Goal: Task Accomplishment & Management: Manage account settings

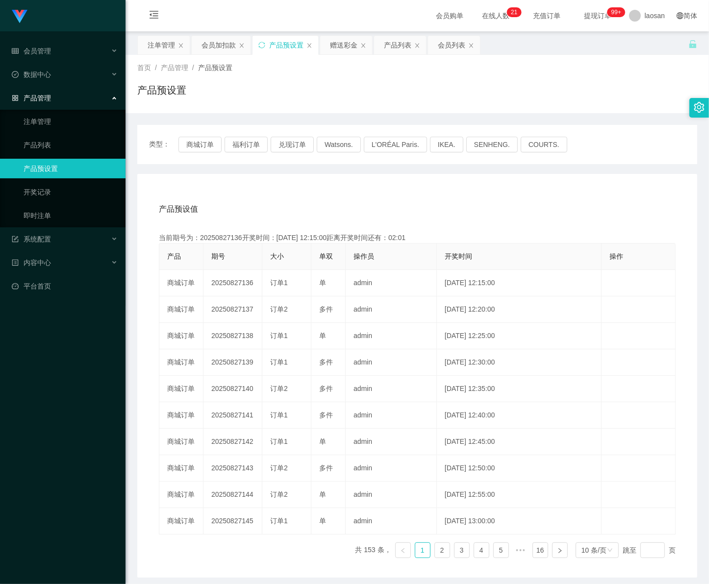
click at [653, 575] on div "产品预设值 添加期号 当前期号为：20250827136开奖时间：2025-08-27 12:15:00距离开奖时间还有：02:01 产品 期号 大小 单双 …" at bounding box center [417, 376] width 560 height 404
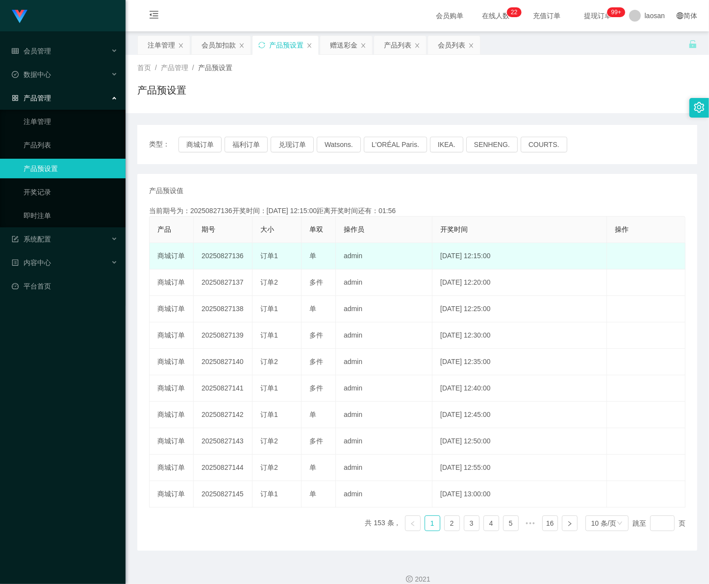
click at [243, 253] on td "20250827136" at bounding box center [223, 256] width 59 height 26
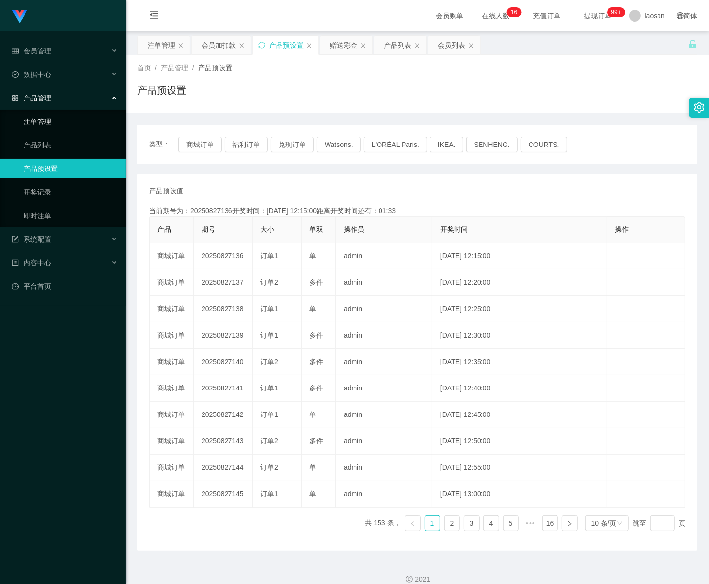
click at [55, 121] on link "注单管理" at bounding box center [71, 122] width 94 height 20
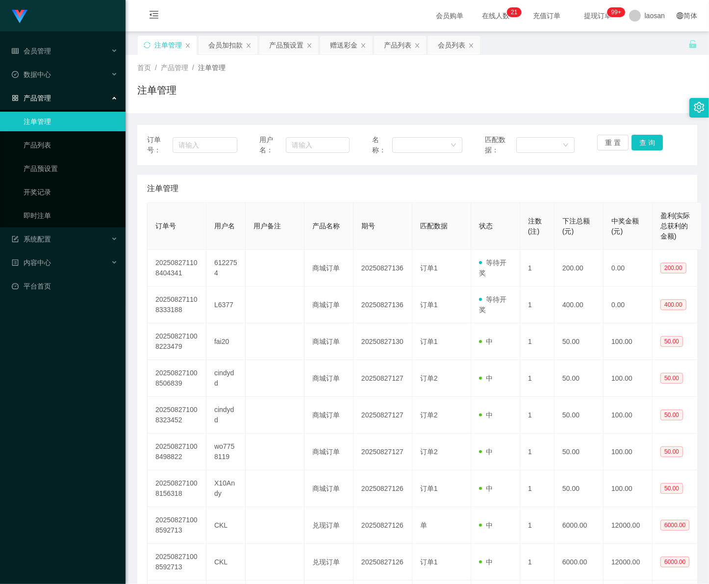
click at [52, 120] on link "注单管理" at bounding box center [71, 122] width 94 height 20
click at [65, 172] on link "产品预设置" at bounding box center [71, 169] width 94 height 20
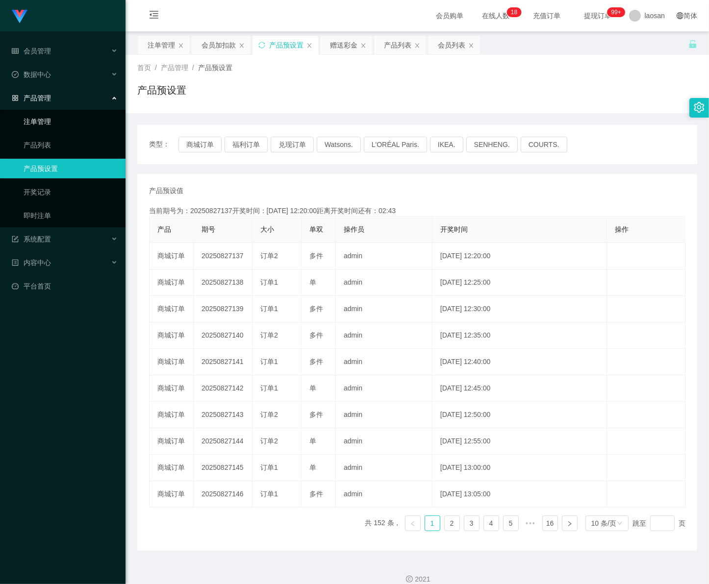
click at [56, 121] on link "注单管理" at bounding box center [71, 122] width 94 height 20
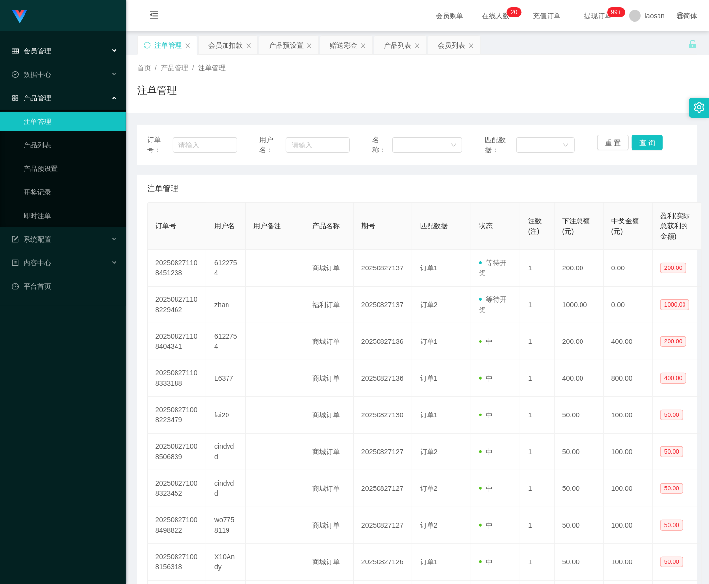
click at [43, 55] on div "会员管理" at bounding box center [62, 51] width 125 height 20
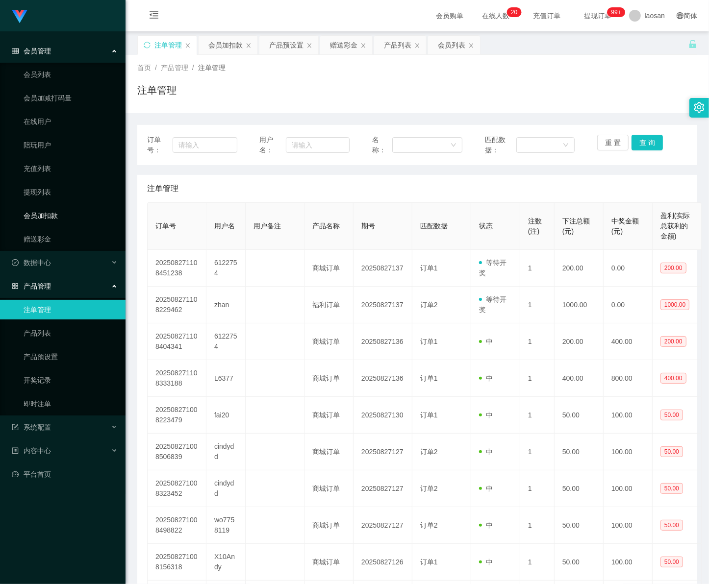
click at [45, 212] on link "会员加扣款" at bounding box center [71, 216] width 94 height 20
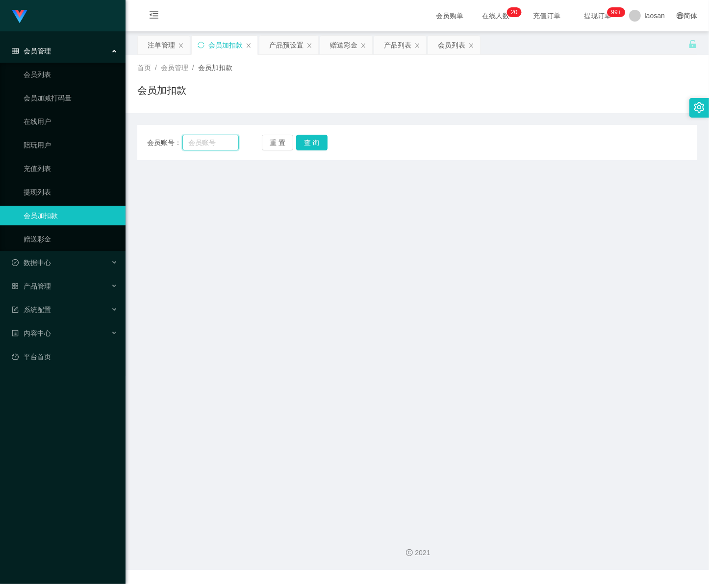
click at [200, 143] on input "text" at bounding box center [210, 143] width 56 height 16
paste input "6122754"
type input "6122754"
click at [307, 147] on button "查 询" at bounding box center [311, 143] width 31 height 16
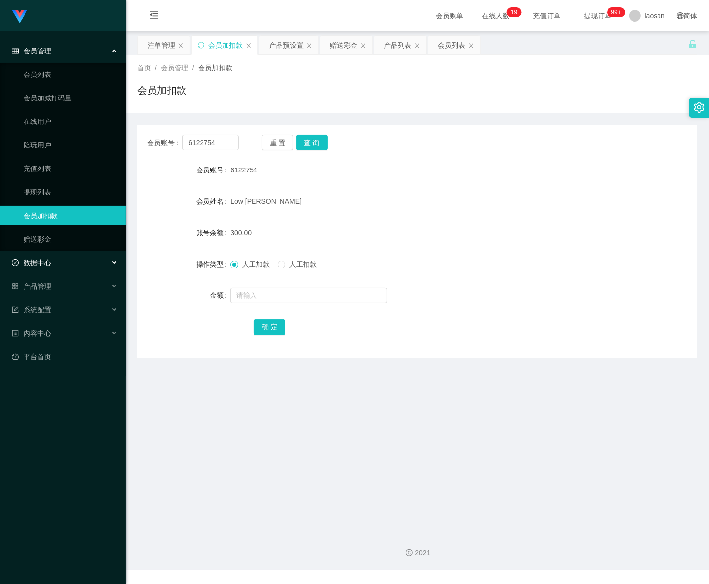
click at [38, 253] on div "数据中心" at bounding box center [62, 263] width 125 height 20
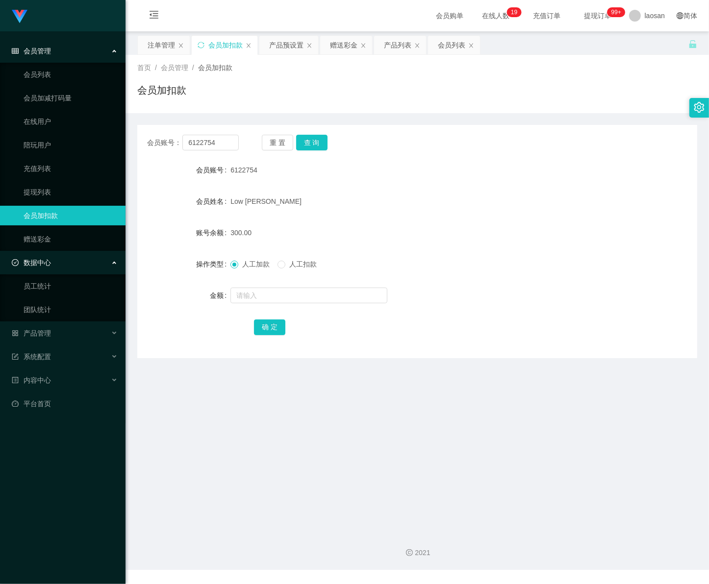
click at [57, 255] on div "数据中心" at bounding box center [62, 263] width 125 height 20
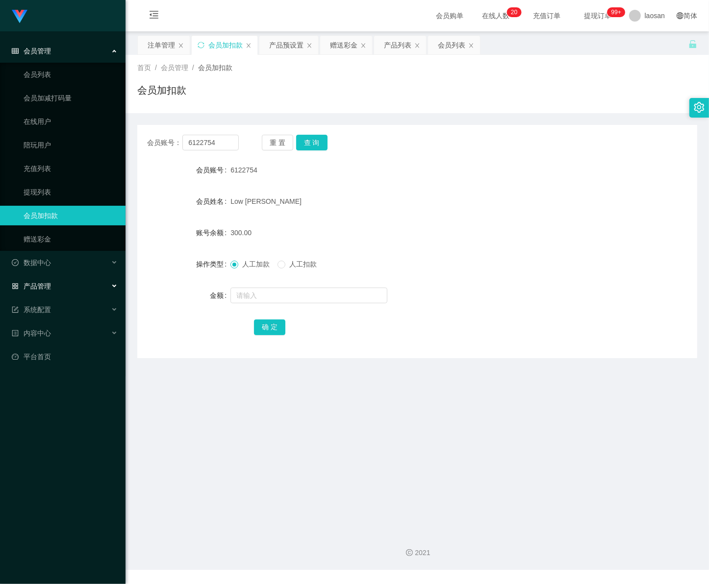
click at [59, 288] on div "产品管理" at bounding box center [62, 286] width 125 height 20
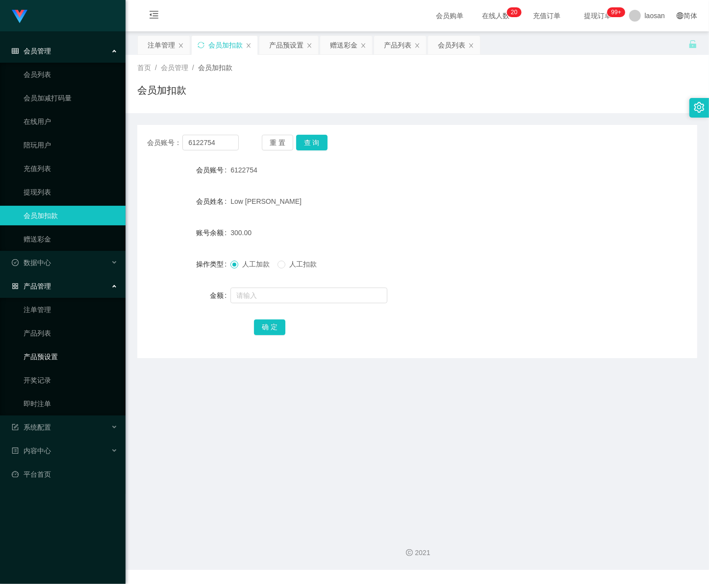
click at [67, 359] on link "产品预设置" at bounding box center [71, 357] width 94 height 20
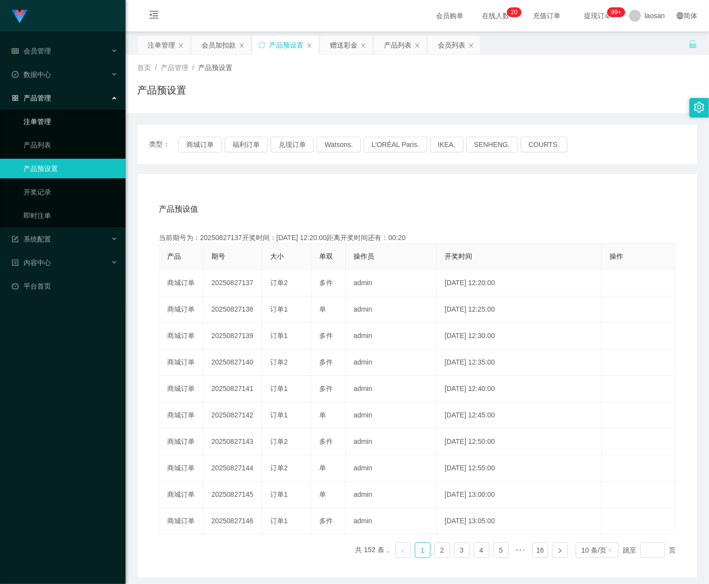
click at [42, 119] on link "注单管理" at bounding box center [71, 122] width 94 height 20
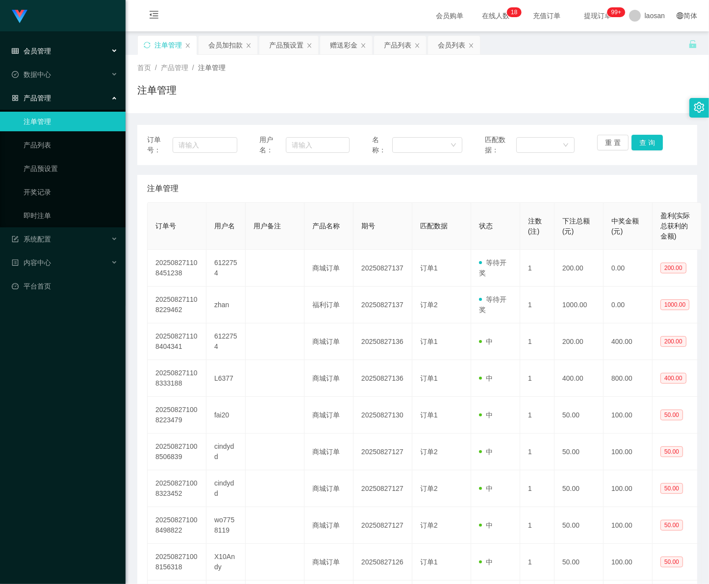
click at [42, 55] on div "会员管理" at bounding box center [62, 51] width 125 height 20
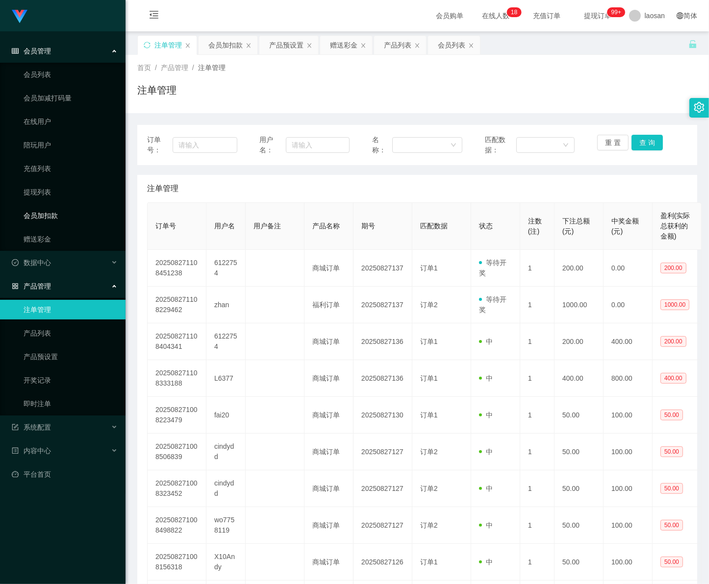
click at [46, 219] on link "会员加扣款" at bounding box center [71, 216] width 94 height 20
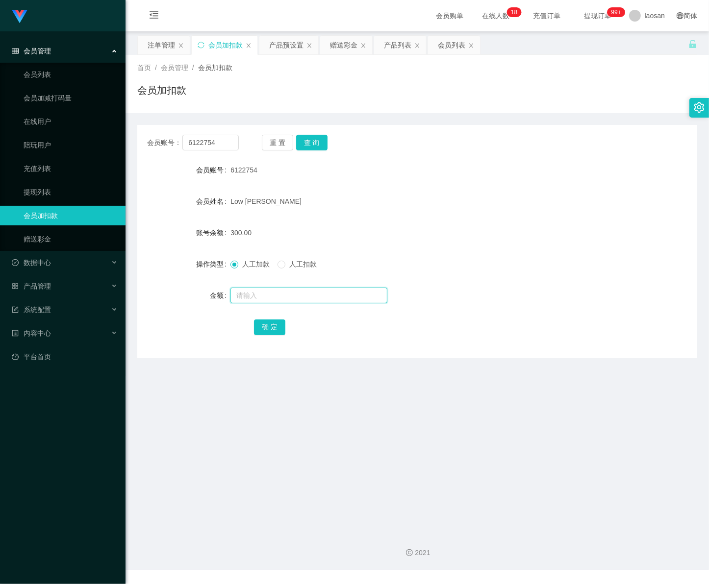
click at [256, 294] on input "text" at bounding box center [308, 296] width 157 height 16
type input "400"
click at [263, 328] on button "确 定" at bounding box center [269, 328] width 31 height 16
click at [50, 75] on link "会员列表" at bounding box center [71, 75] width 94 height 20
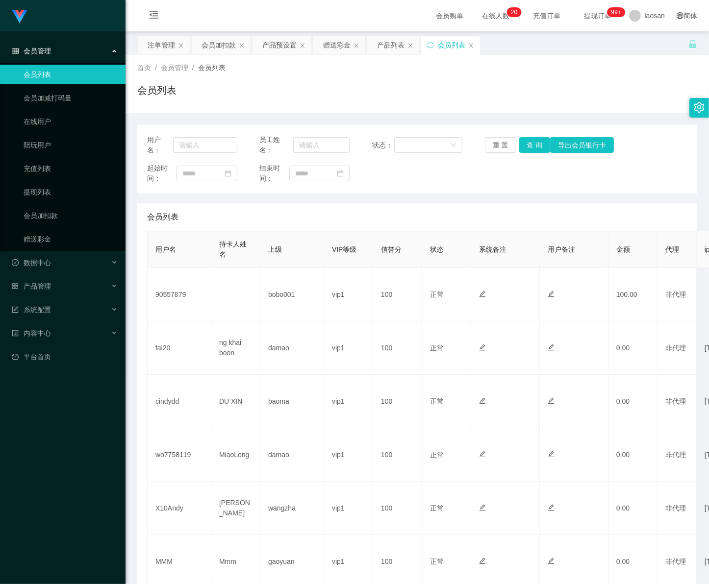
click at [51, 54] on div "会员管理" at bounding box center [62, 51] width 125 height 20
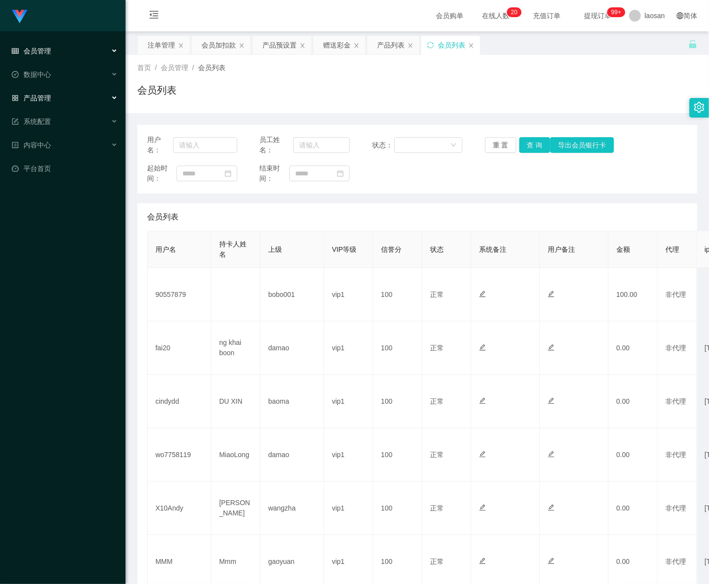
click at [50, 97] on span "产品管理" at bounding box center [31, 98] width 39 height 8
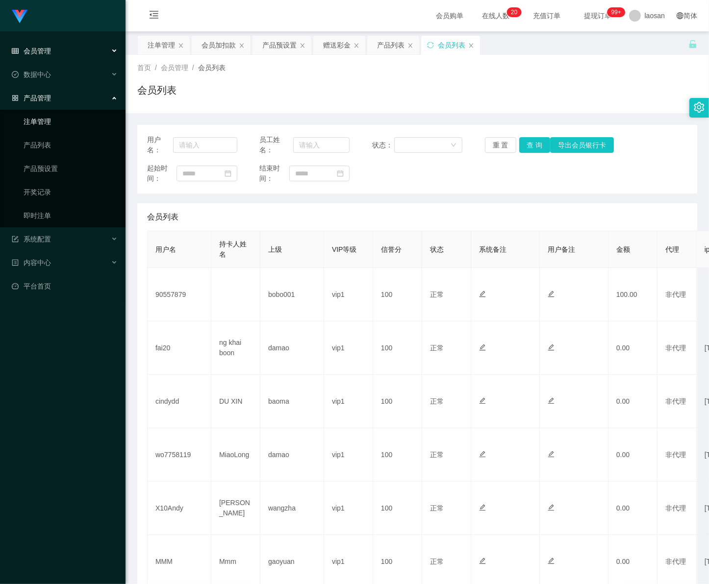
click at [54, 124] on link "注单管理" at bounding box center [71, 122] width 94 height 20
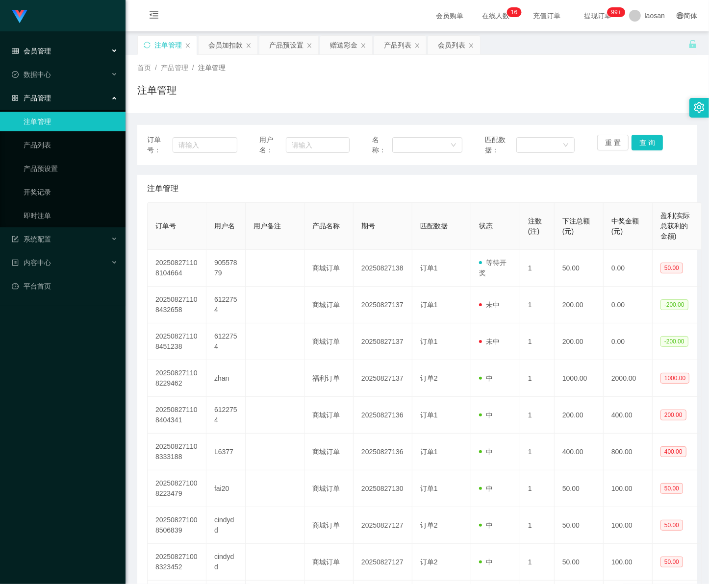
click at [47, 47] on span "会员管理" at bounding box center [31, 51] width 39 height 8
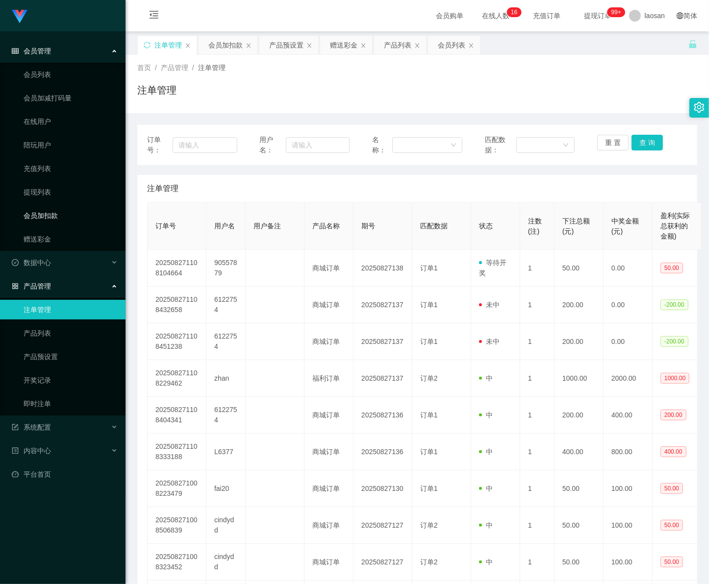
click at [52, 214] on link "会员加扣款" at bounding box center [71, 216] width 94 height 20
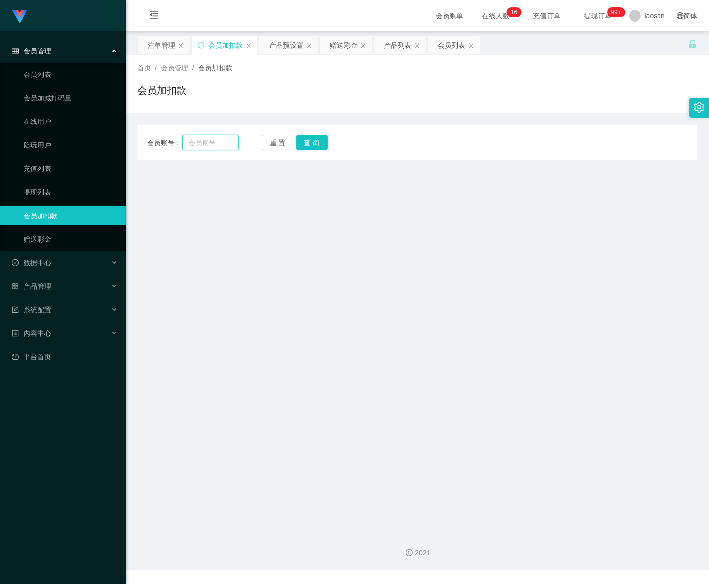
click at [217, 146] on input "text" at bounding box center [210, 143] width 56 height 16
paste input "6122754"
type input "6122754"
click at [312, 144] on button "查 询" at bounding box center [311, 143] width 31 height 16
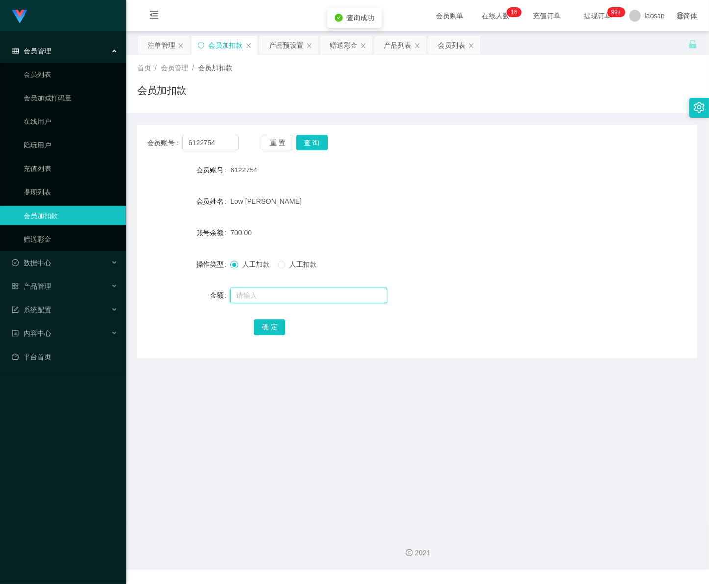
click at [268, 293] on input "text" at bounding box center [308, 296] width 157 height 16
type input "1300"
click at [283, 322] on button "确 定" at bounding box center [269, 328] width 31 height 16
click at [57, 50] on div "会员管理" at bounding box center [62, 51] width 125 height 20
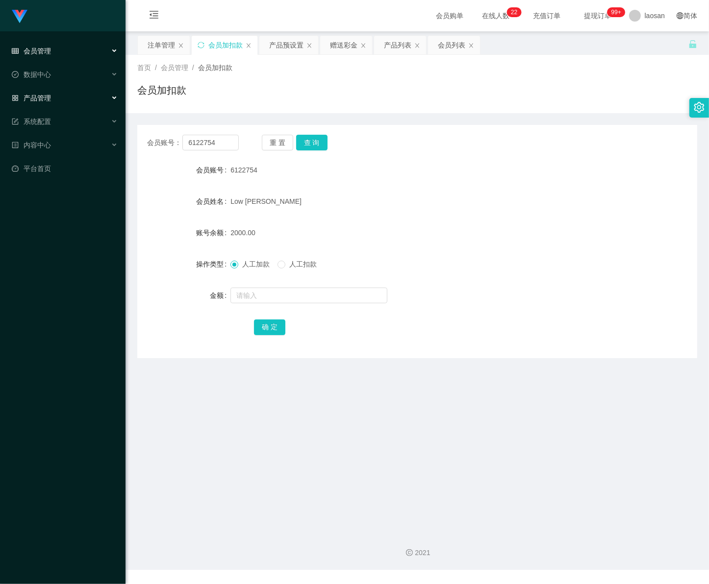
click at [43, 99] on span "产品管理" at bounding box center [31, 98] width 39 height 8
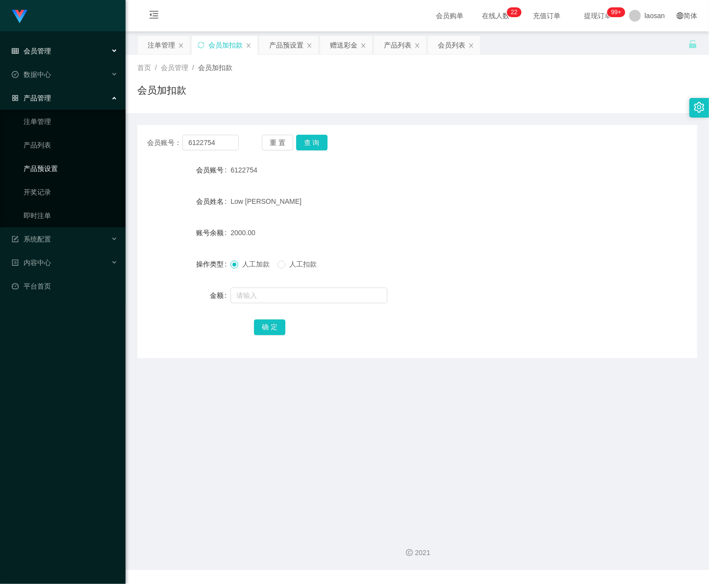
click at [54, 168] on link "产品预设置" at bounding box center [71, 169] width 94 height 20
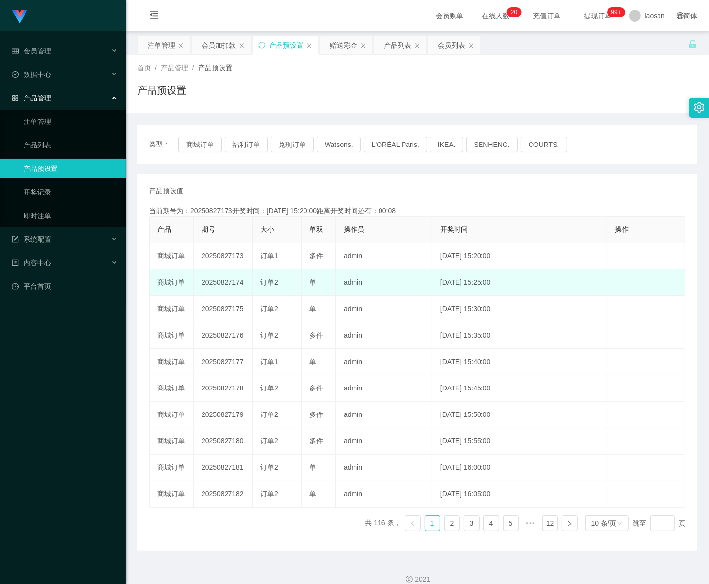
drag, startPoint x: 229, startPoint y: 282, endPoint x: 244, endPoint y: 283, distance: 14.7
click at [244, 283] on td "20250827174" at bounding box center [223, 283] width 59 height 26
drag, startPoint x: 244, startPoint y: 283, endPoint x: 233, endPoint y: 283, distance: 10.8
click at [233, 283] on td "20250827174" at bounding box center [223, 283] width 59 height 26
drag, startPoint x: 231, startPoint y: 283, endPoint x: 246, endPoint y: 283, distance: 14.2
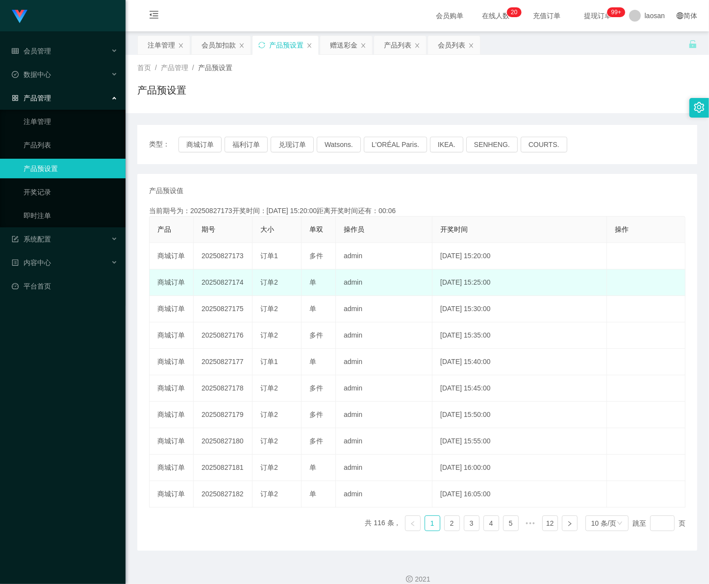
click at [246, 283] on td "20250827174" at bounding box center [223, 283] width 59 height 26
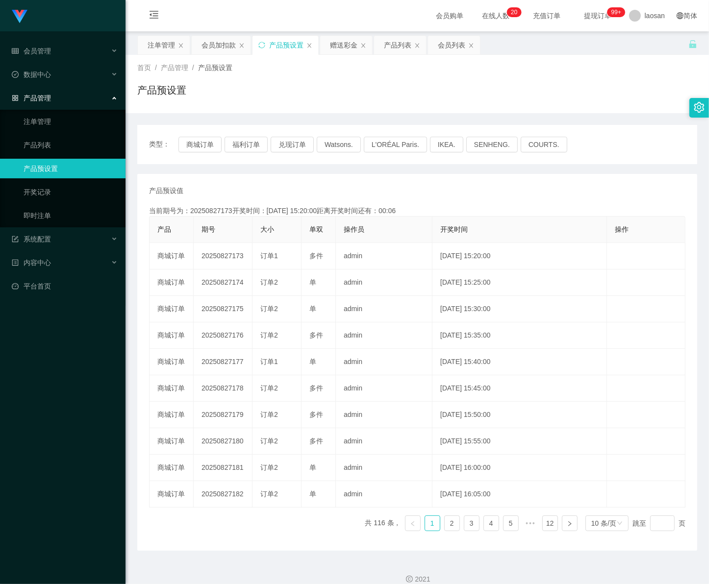
copy td "174"
click at [31, 121] on link "注单管理" at bounding box center [71, 122] width 94 height 20
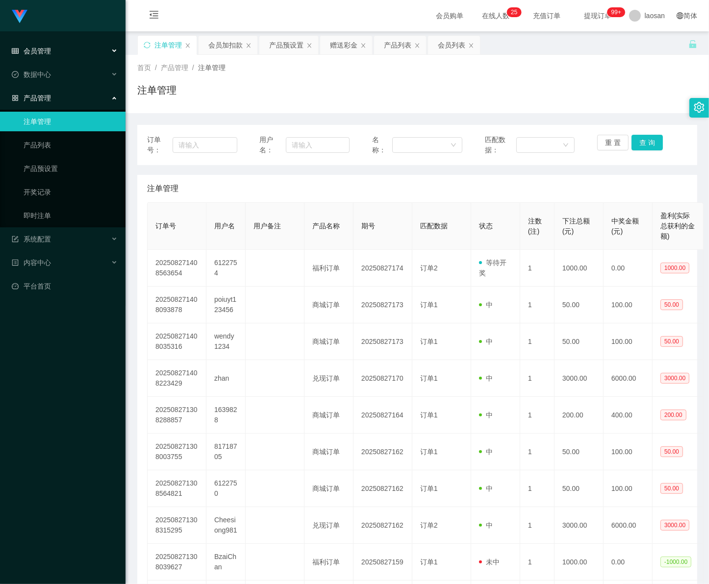
click at [67, 48] on div "会员管理" at bounding box center [62, 51] width 125 height 20
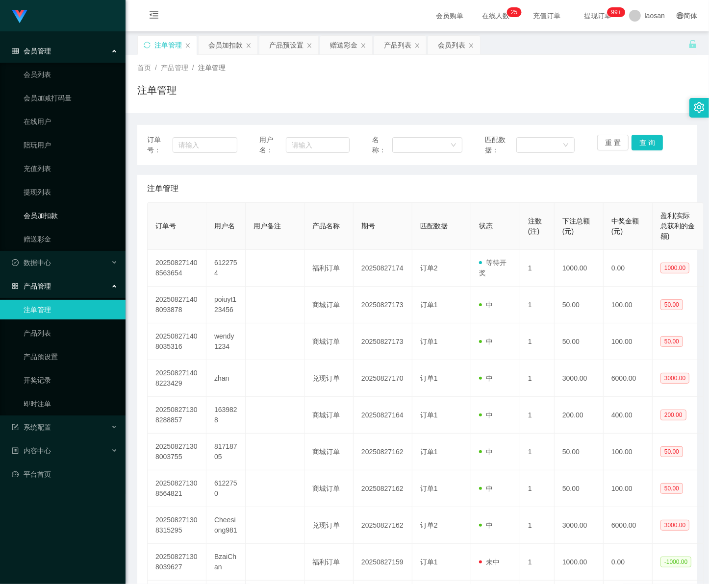
click at [43, 216] on link "会员加扣款" at bounding box center [71, 216] width 94 height 20
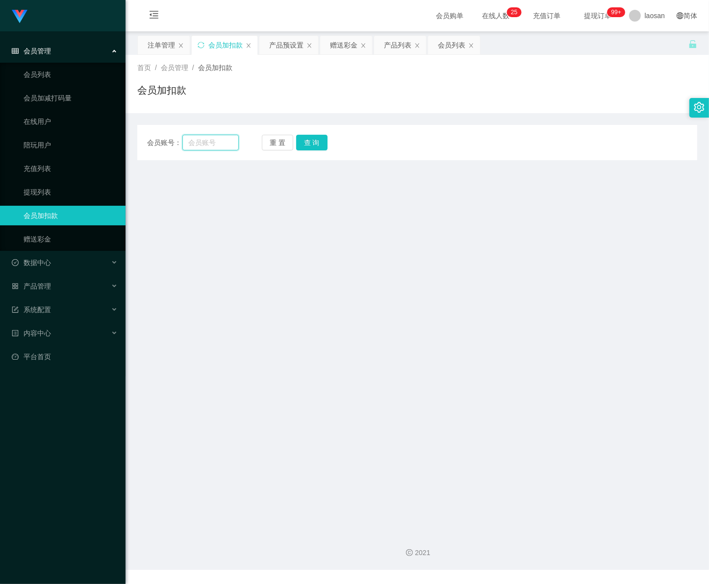
click at [204, 149] on input "text" at bounding box center [210, 143] width 56 height 16
paste input "6122754"
type input "6122754"
click at [309, 141] on button "查 询" at bounding box center [311, 143] width 31 height 16
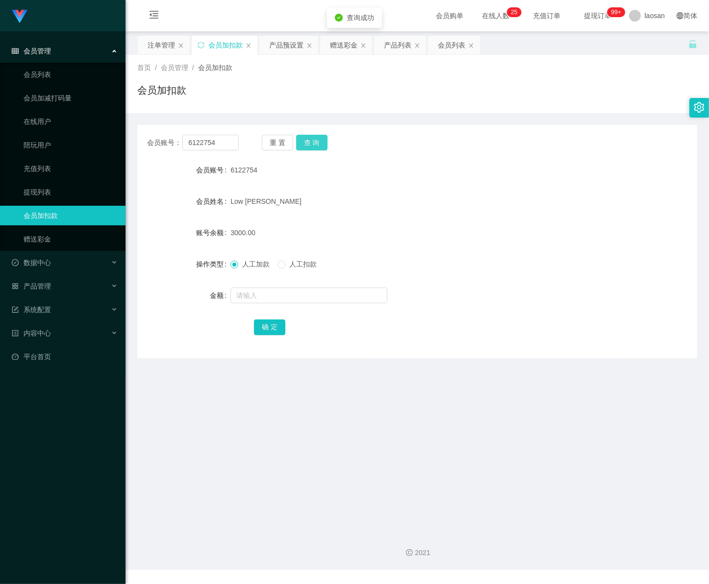
click at [309, 146] on button "查 询" at bounding box center [311, 143] width 31 height 16
click at [312, 143] on button "查 询" at bounding box center [311, 143] width 31 height 16
